Goal: Task Accomplishment & Management: Complete application form

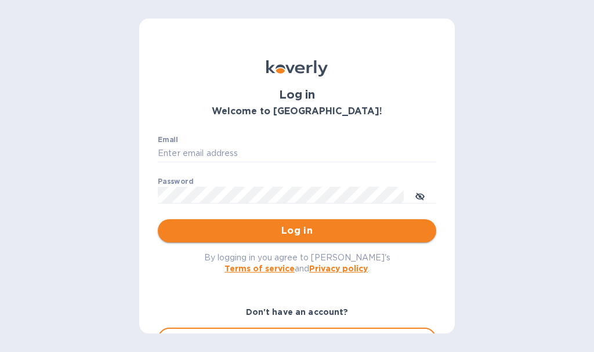
type input "[EMAIL_ADDRESS][DOMAIN_NAME]"
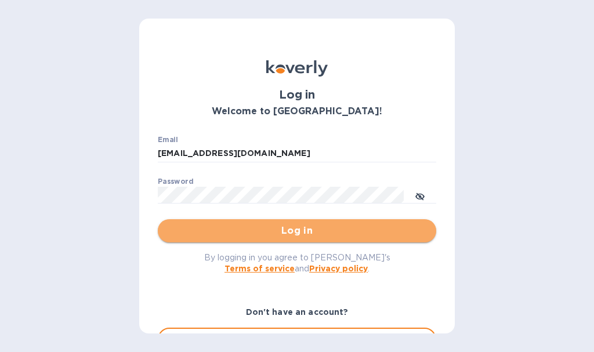
click at [348, 235] on span "Log in" at bounding box center [297, 231] width 260 height 14
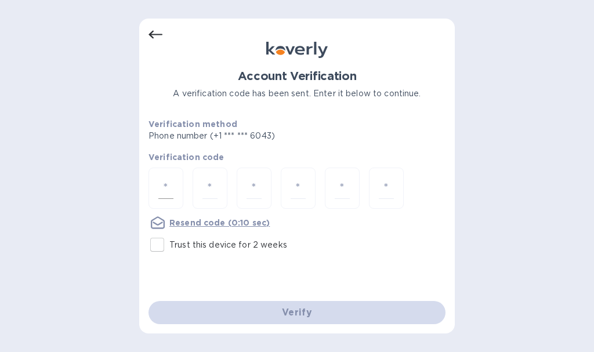
click at [166, 188] on input "number" at bounding box center [165, 188] width 15 height 21
type input "1"
type input "7"
type input "1"
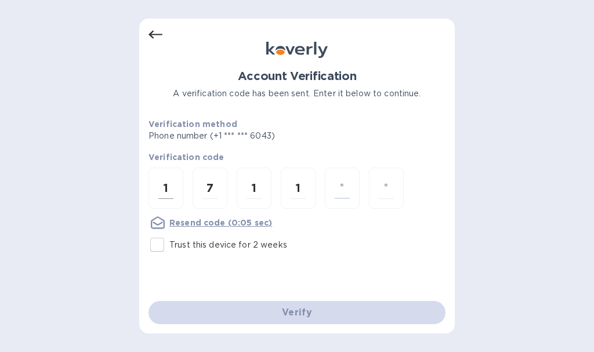
type input "2"
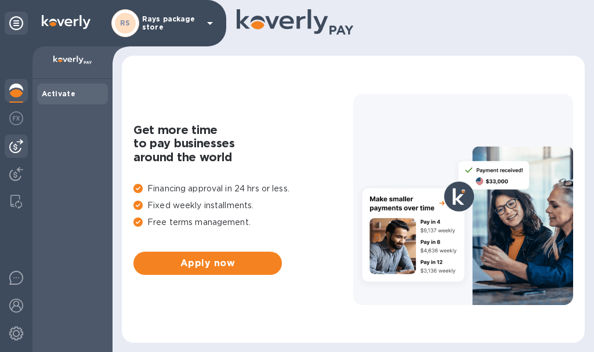
click at [10, 145] on img at bounding box center [16, 146] width 14 height 14
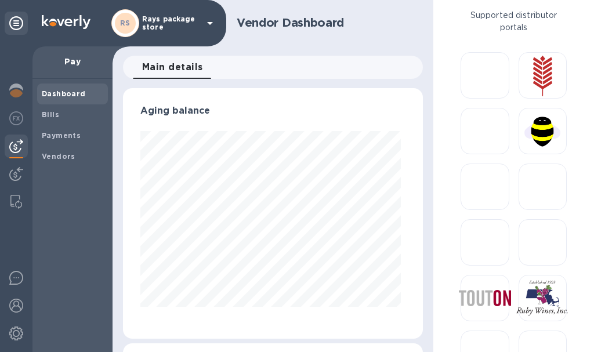
scroll to position [251, 296]
click at [59, 113] on span "Bills" at bounding box center [73, 115] width 62 height 12
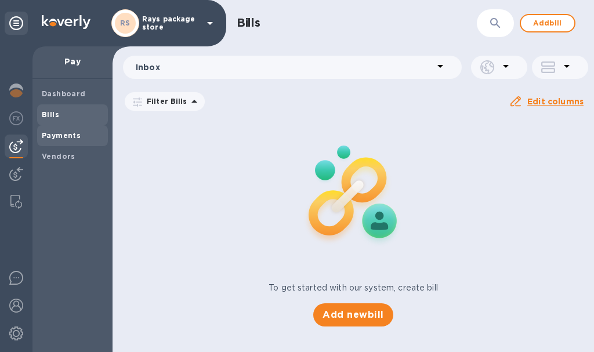
click at [77, 140] on span "Payments" at bounding box center [61, 136] width 39 height 12
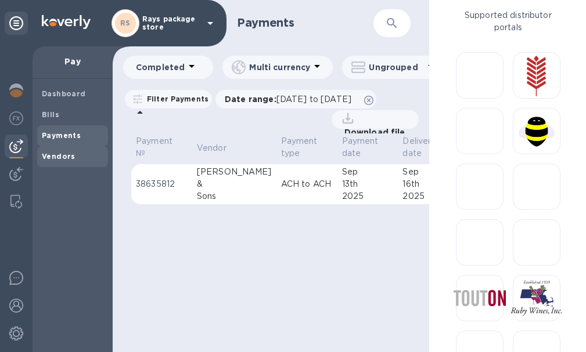
click at [66, 156] on b "Vendors" at bounding box center [59, 156] width 34 height 9
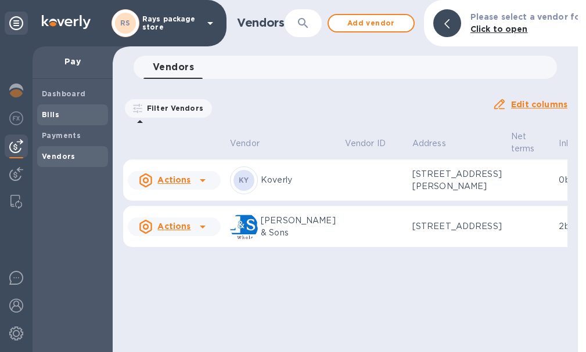
click at [59, 117] on span "Bills" at bounding box center [73, 115] width 62 height 12
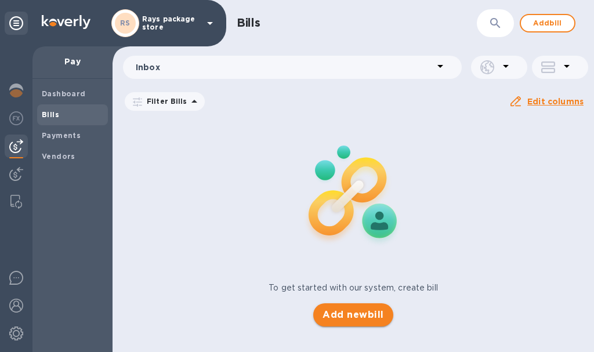
click at [323, 312] on span "Add new bill" at bounding box center [353, 315] width 61 height 14
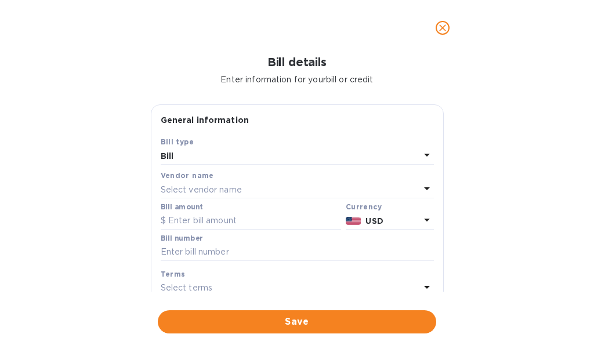
click at [226, 188] on p "Select vendor name" at bounding box center [201, 190] width 81 height 12
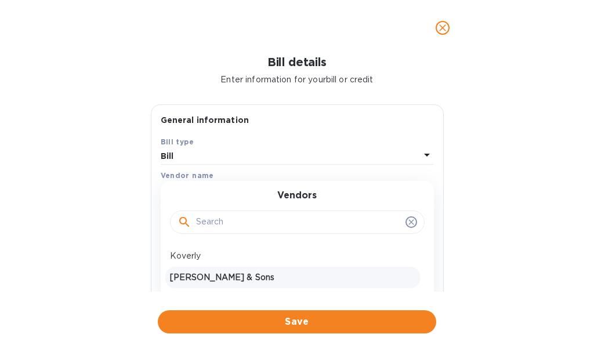
click at [207, 283] on p "[PERSON_NAME] & Sons" at bounding box center [293, 278] width 246 height 12
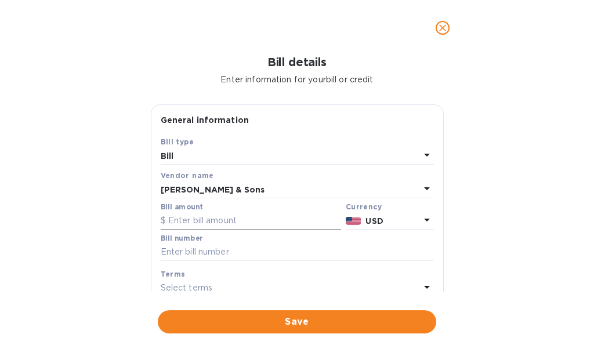
click at [211, 222] on input "text" at bounding box center [251, 220] width 181 height 17
type input "1,829.07"
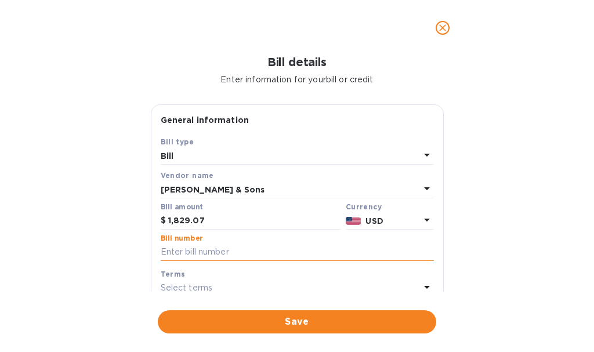
click at [266, 258] on input "text" at bounding box center [297, 252] width 273 height 17
type input "215307"
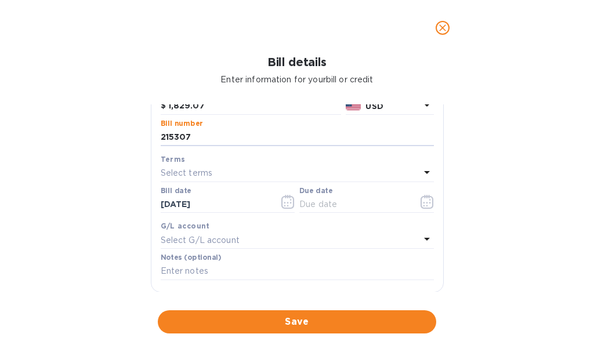
scroll to position [116, 0]
click at [210, 169] on p "Select terms" at bounding box center [187, 172] width 52 height 12
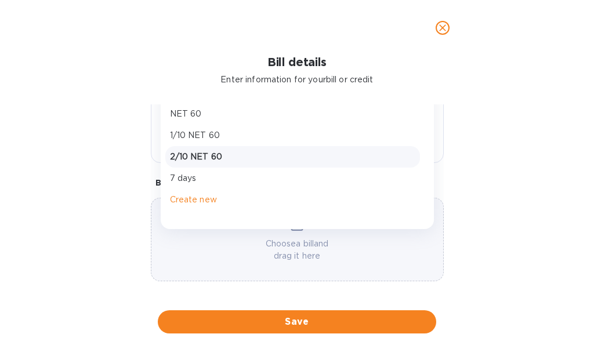
scroll to position [247, 0]
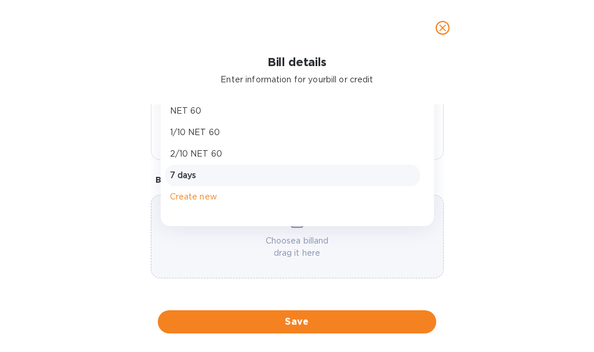
click at [208, 181] on p "7 days" at bounding box center [293, 176] width 246 height 12
type input "[DATE]"
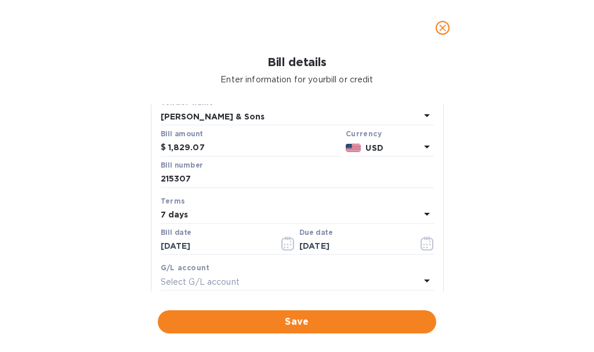
scroll to position [131, 0]
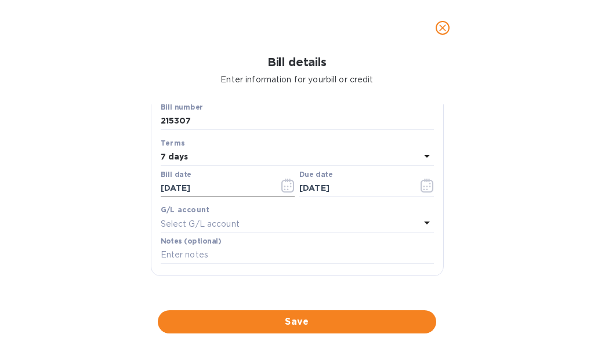
click at [286, 185] on icon "button" at bounding box center [288, 186] width 13 height 14
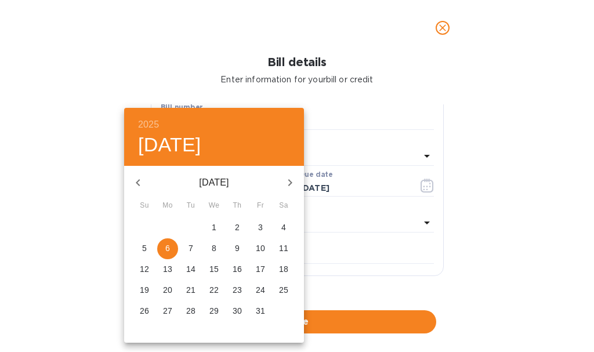
click at [136, 184] on icon "button" at bounding box center [138, 183] width 14 height 14
click at [234, 291] on p "25" at bounding box center [237, 290] width 9 height 12
type input "[DATE]"
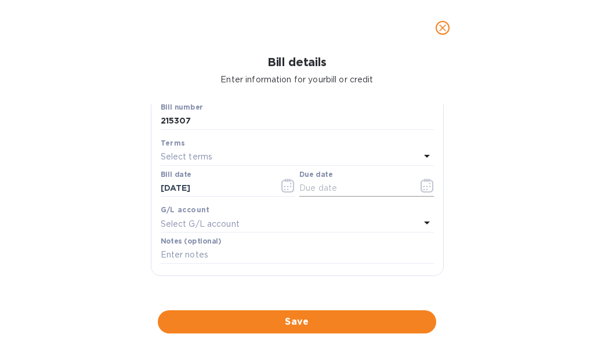
click at [423, 192] on icon "button" at bounding box center [427, 186] width 13 height 14
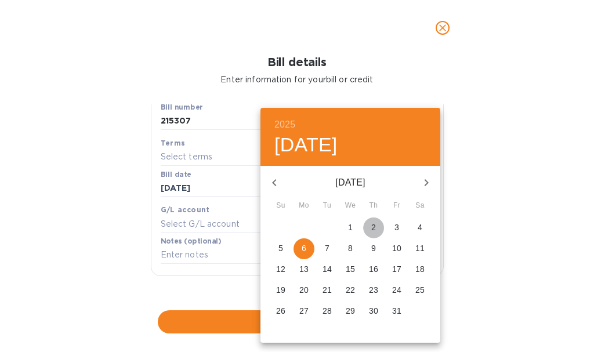
click at [374, 225] on p "2" at bounding box center [374, 228] width 5 height 12
type input "[DATE]"
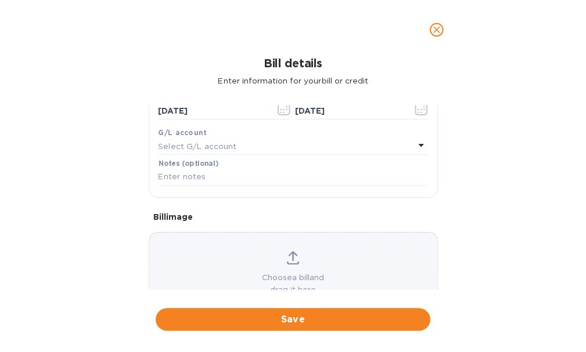
scroll to position [189, 0]
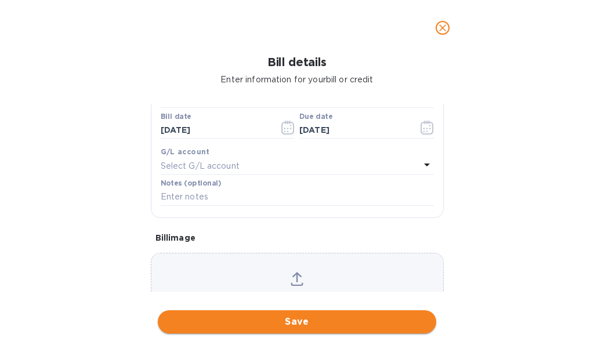
click at [246, 323] on span "Save" at bounding box center [297, 322] width 260 height 14
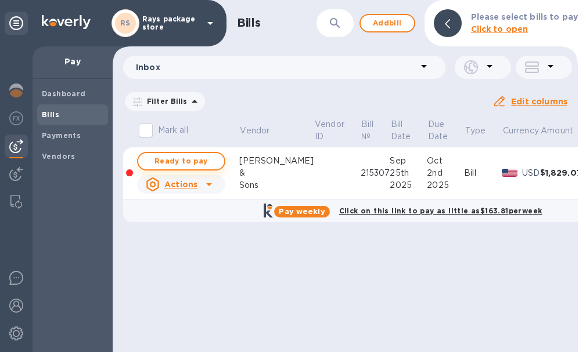
click at [163, 163] on span "Ready to pay" at bounding box center [180, 161] width 67 height 14
click at [158, 160] on span "Ready to pay" at bounding box center [180, 161] width 67 height 14
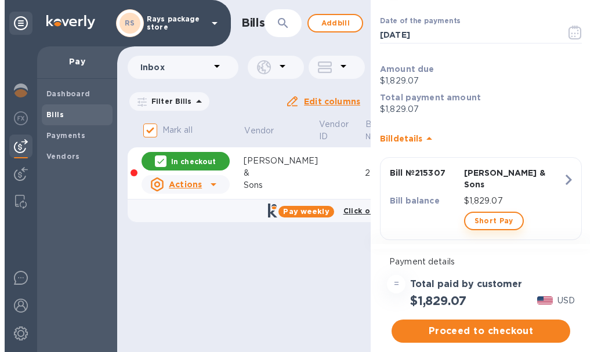
scroll to position [64, 0]
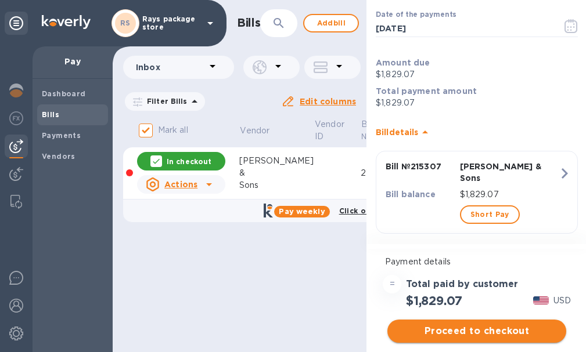
click at [473, 333] on span "Proceed to checkout" at bounding box center [477, 332] width 160 height 14
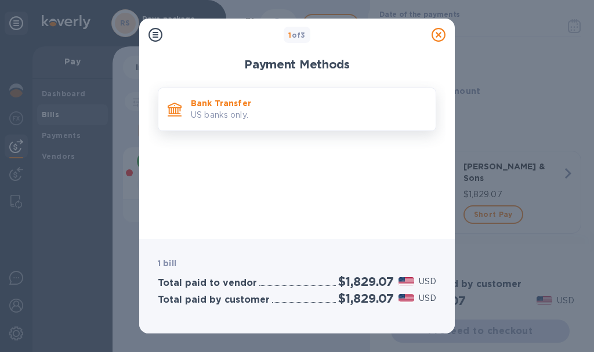
click at [235, 100] on p "Bank Transfer" at bounding box center [309, 104] width 236 height 12
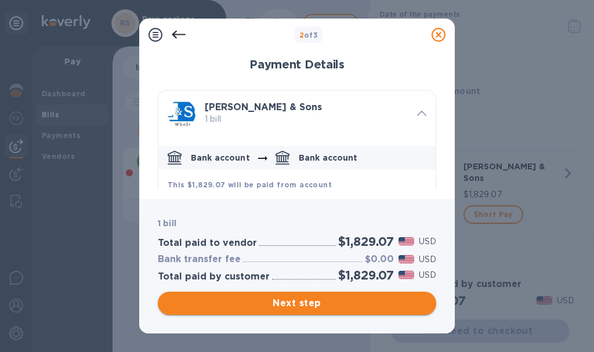
click at [319, 304] on span "Next step" at bounding box center [297, 304] width 260 height 14
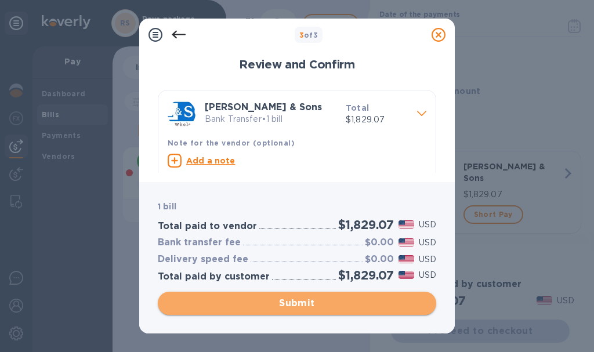
click at [316, 307] on span "Submit" at bounding box center [297, 304] width 260 height 14
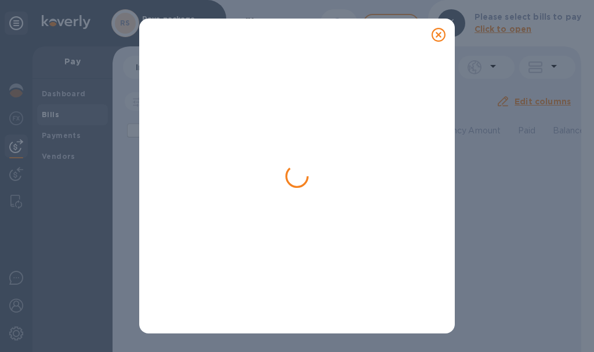
checkbox input "false"
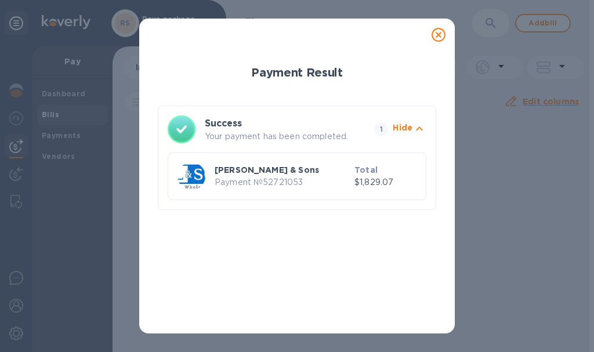
click at [442, 33] on icon at bounding box center [439, 35] width 14 height 14
